Goal: Transaction & Acquisition: Purchase product/service

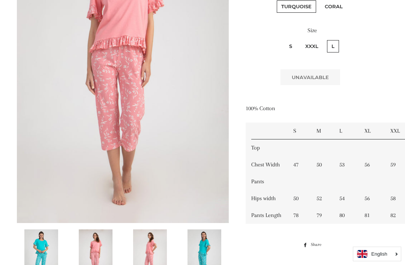
scroll to position [174, 0]
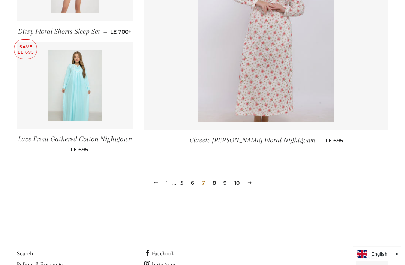
scroll to position [1054, 0]
click at [214, 181] on link "8" at bounding box center [214, 183] width 9 height 11
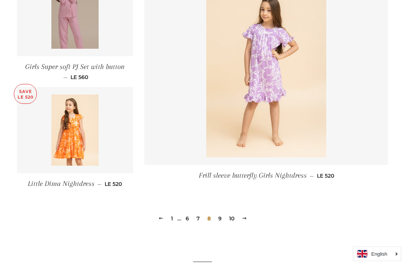
scroll to position [1026, 0]
click at [222, 215] on link "9" at bounding box center [219, 218] width 9 height 11
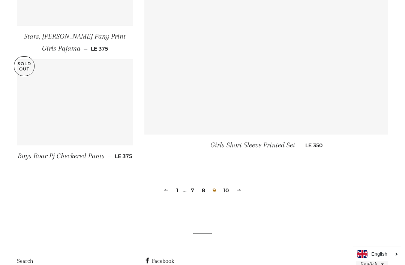
scroll to position [1086, 0]
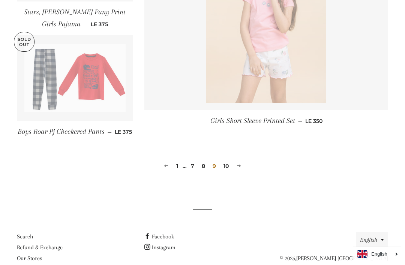
click at [231, 163] on link "10" at bounding box center [226, 166] width 11 height 11
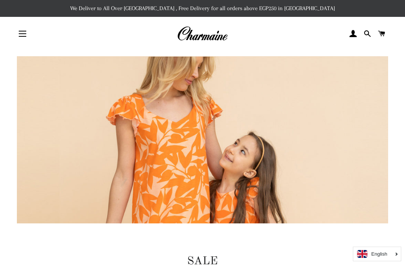
click at [203, 38] on img at bounding box center [202, 34] width 51 height 17
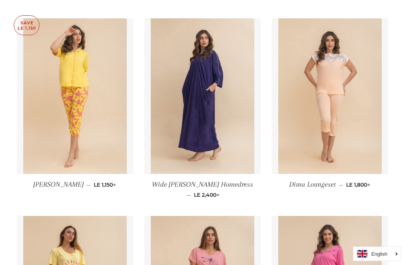
scroll to position [714, 0]
click at [45, 129] on img at bounding box center [75, 96] width 104 height 156
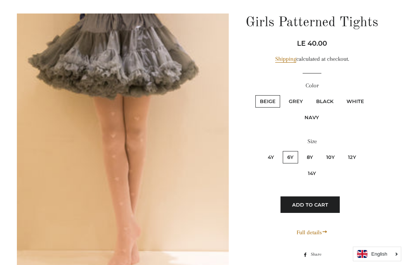
scroll to position [3984, 0]
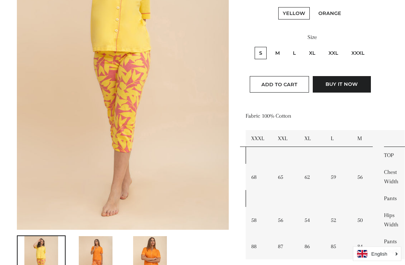
scroll to position [158, 0]
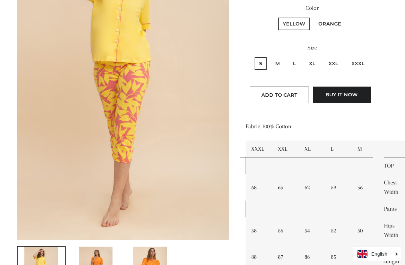
click at [295, 59] on label "L" at bounding box center [295, 63] width 12 height 12
click at [288, 57] on input "L" at bounding box center [288, 56] width 0 height 0
radio input "true"
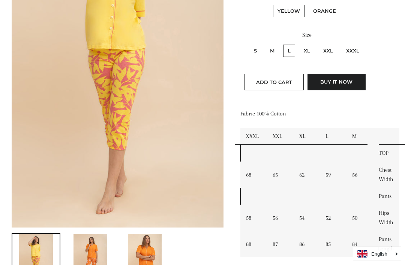
scroll to position [171, 5]
click at [330, 9] on label "Orange" at bounding box center [325, 11] width 32 height 12
click at [308, 4] on input "Orange" at bounding box center [308, 4] width 0 height 0
radio input "true"
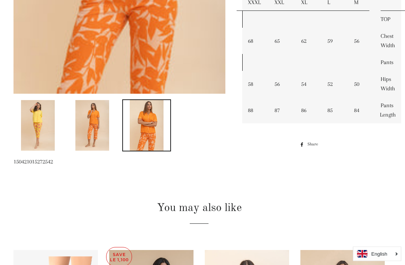
scroll to position [304, 3]
